Goal: Task Accomplishment & Management: Manage account settings

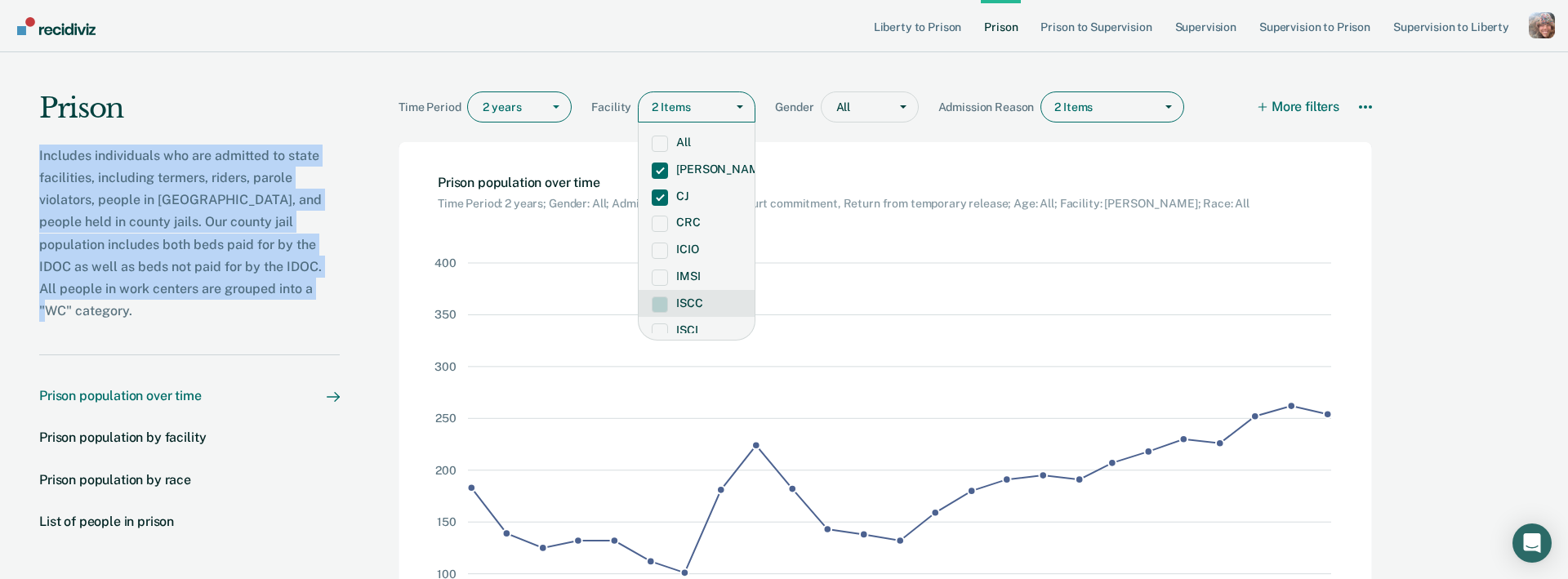
drag, startPoint x: 298, startPoint y: 287, endPoint x: 10, endPoint y: 134, distance: 326.1
click at [10, 134] on div "Prison Includes individuals who are admitted to state facilities, including ter…" at bounding box center [170, 398] width 340 height 692
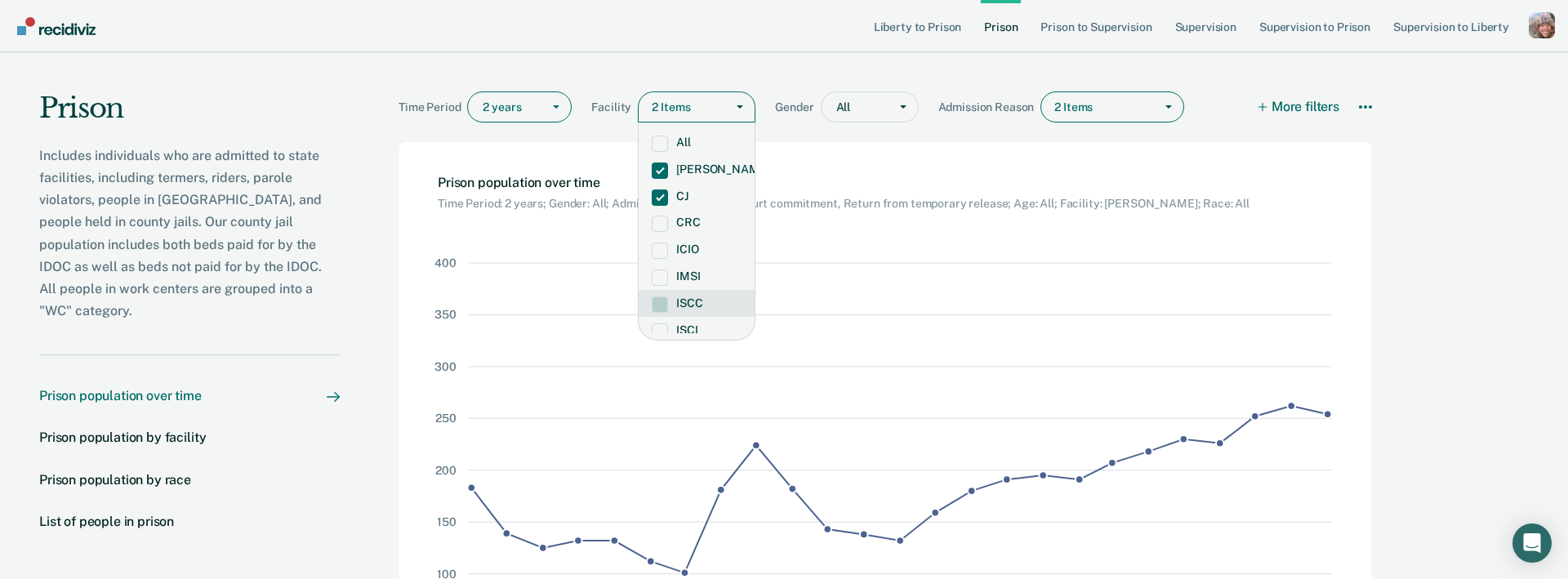
drag, startPoint x: 159, startPoint y: 205, endPoint x: 150, endPoint y: 209, distance: 9.8
click at [160, 205] on p "Includes individuals who are admitted to state facilities, including termers, r…" at bounding box center [189, 233] width 301 height 178
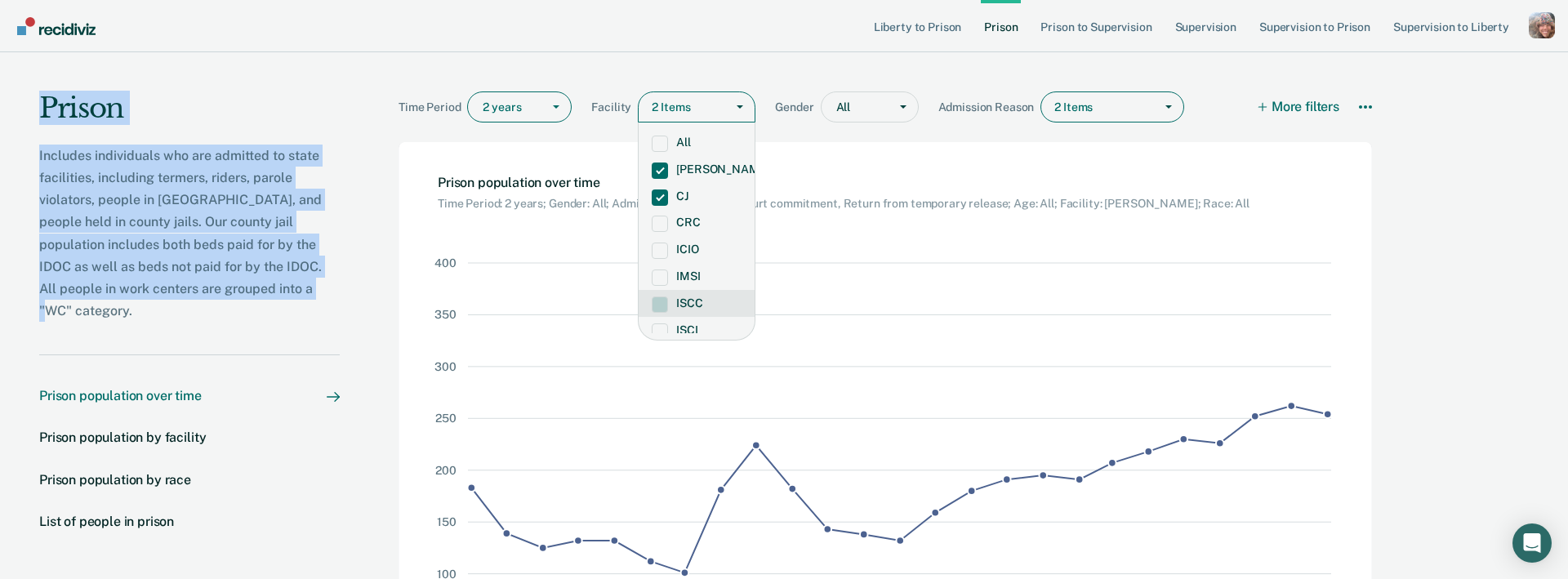
drag, startPoint x: 300, startPoint y: 285, endPoint x: -45, endPoint y: 116, distance: 384.2
click at [0, 116] on html "Liberty to Prison Prison Prison to Supervision Supervision Supervision to Priso…" at bounding box center [784, 290] width 1568 height 579
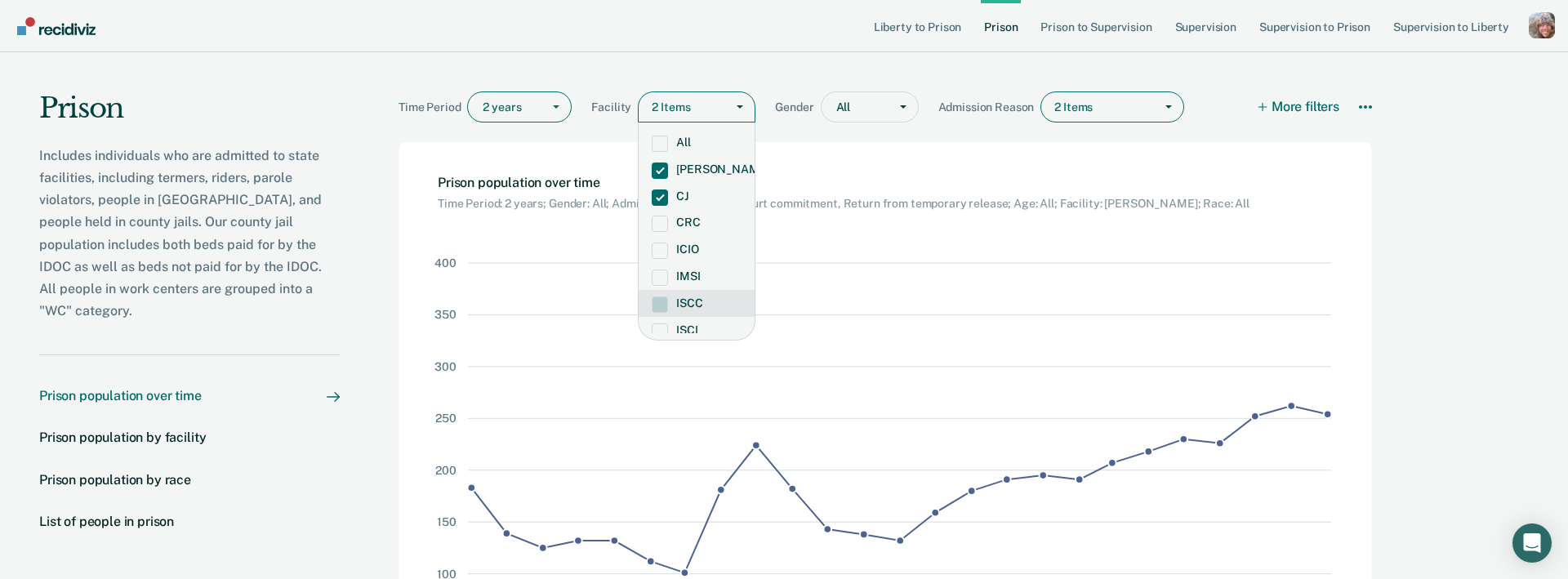
click at [1411, 158] on div "Prison Includes individuals who are admitted to state facilities, including ter…" at bounding box center [784, 398] width 1568 height 692
click at [1411, 26] on div "Profile dropdown button" at bounding box center [1542, 25] width 26 height 26
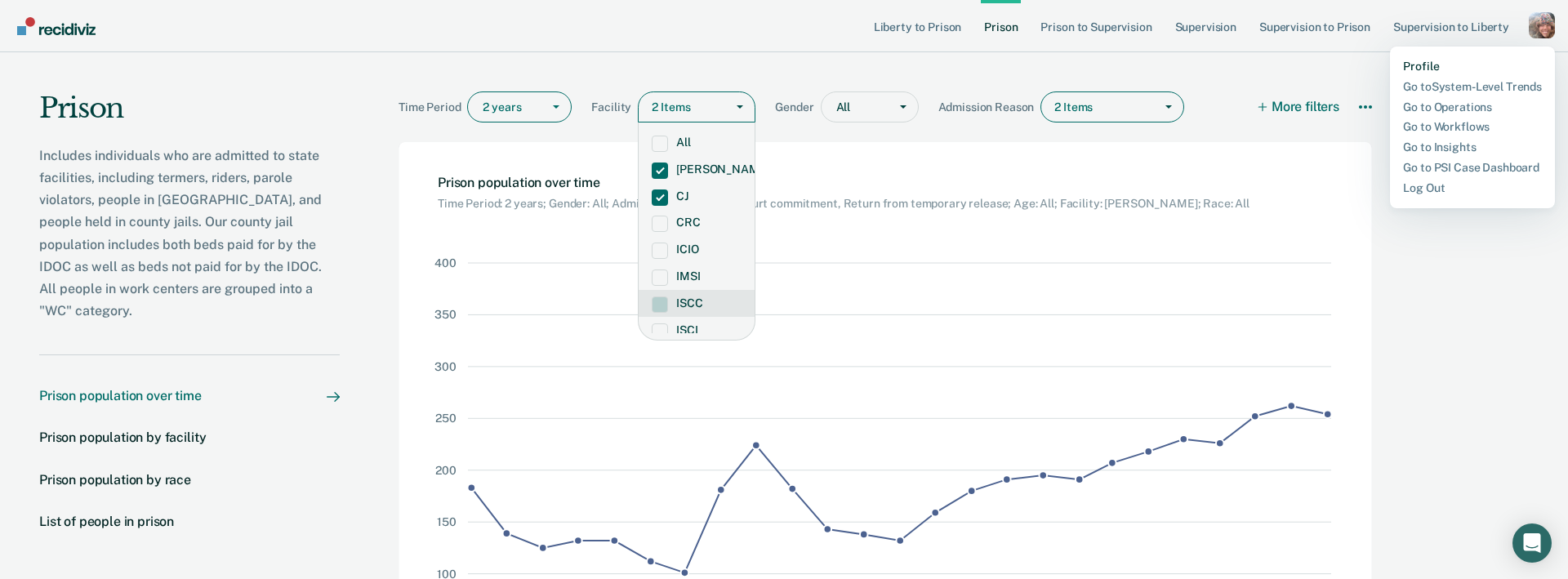
click at [1411, 65] on link "Profile" at bounding box center [1473, 66] width 139 height 14
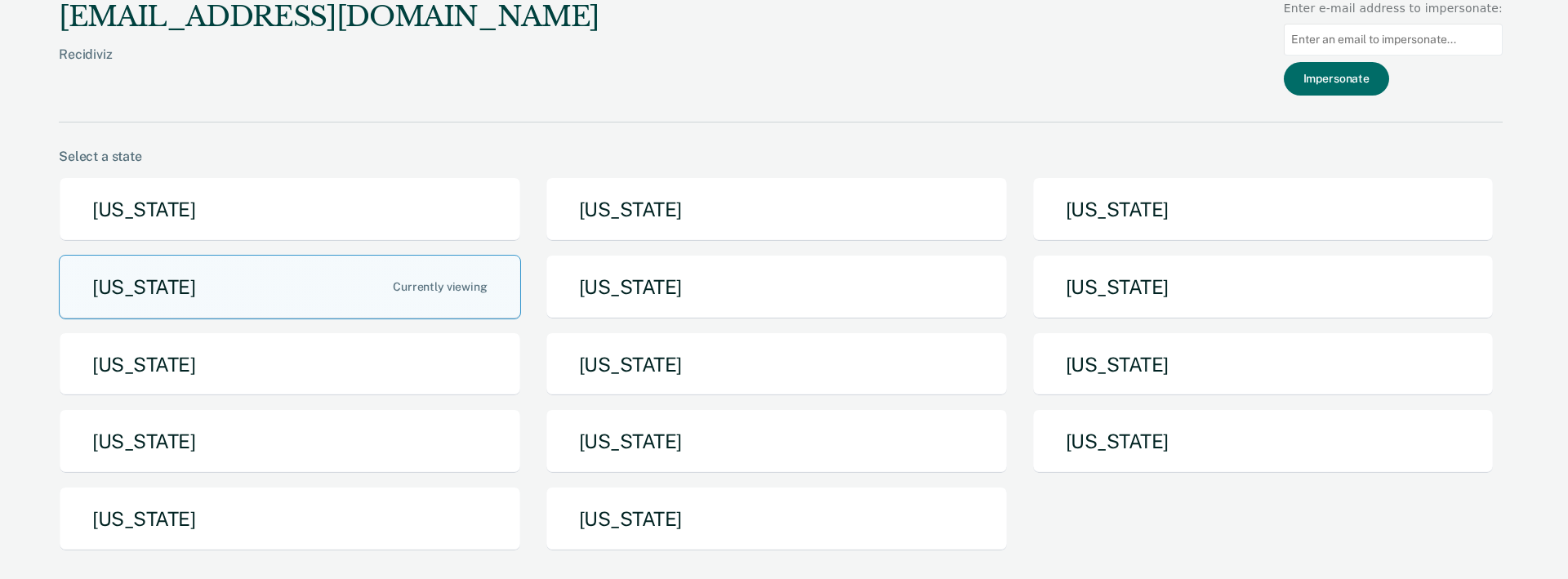
click at [910, 101] on div "jen@recidiviz.org Recidiviz Enter e-mail address to impersonate: Impersonate" at bounding box center [780, 61] width 1444 height 122
